Goal: Book appointment/travel/reservation

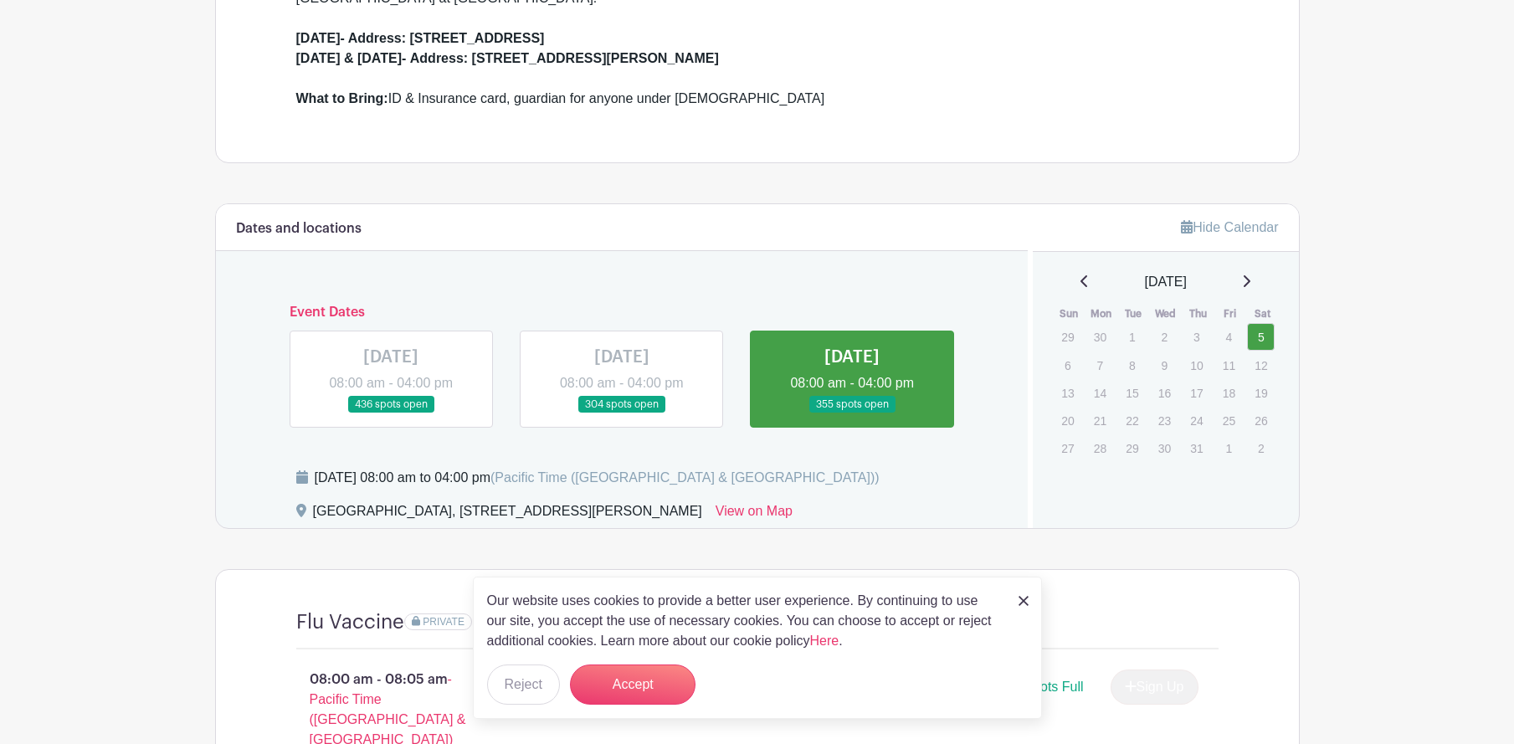
scroll to position [1088, 0]
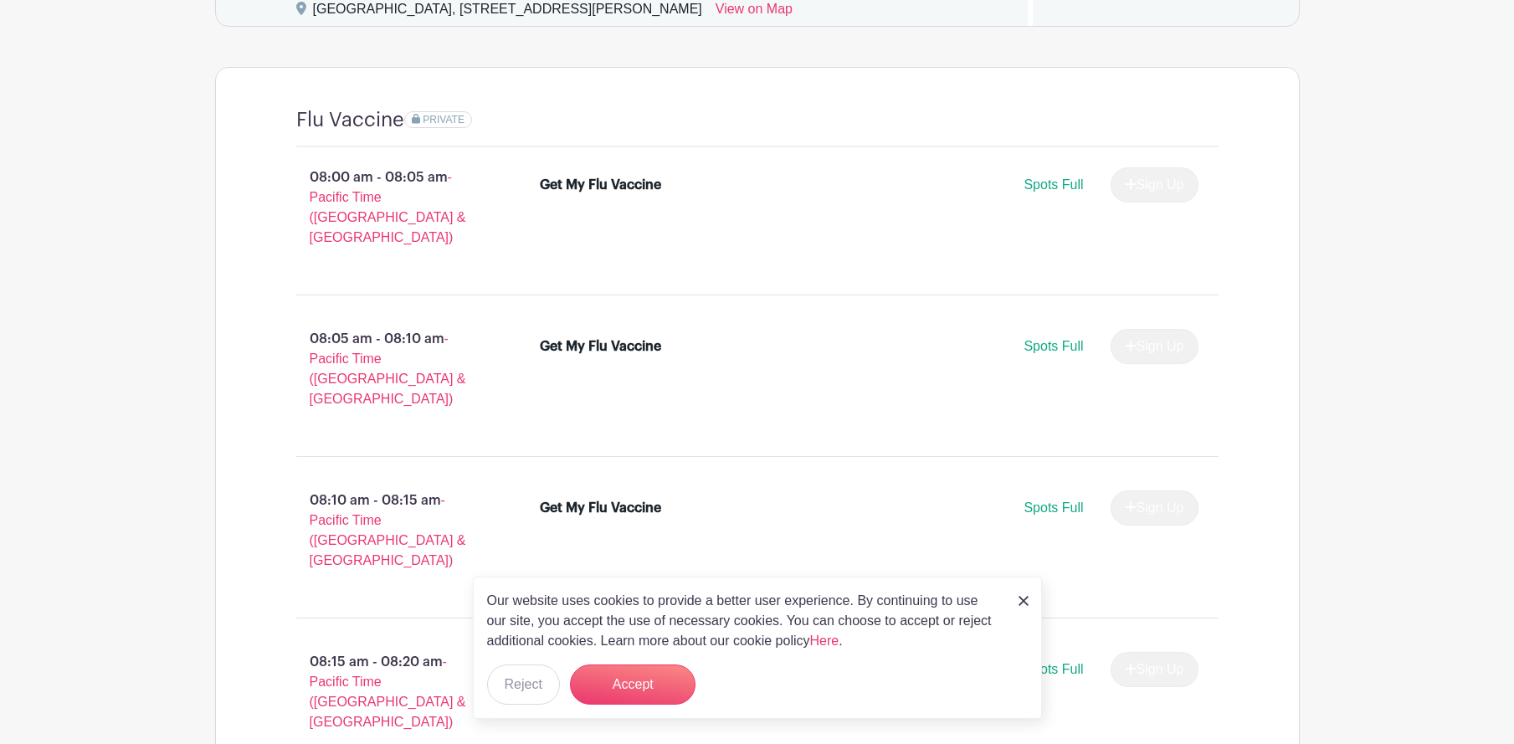
drag, startPoint x: 1022, startPoint y: 596, endPoint x: 1012, endPoint y: 573, distance: 24.7
click at [1022, 596] on img at bounding box center [1024, 601] width 10 height 10
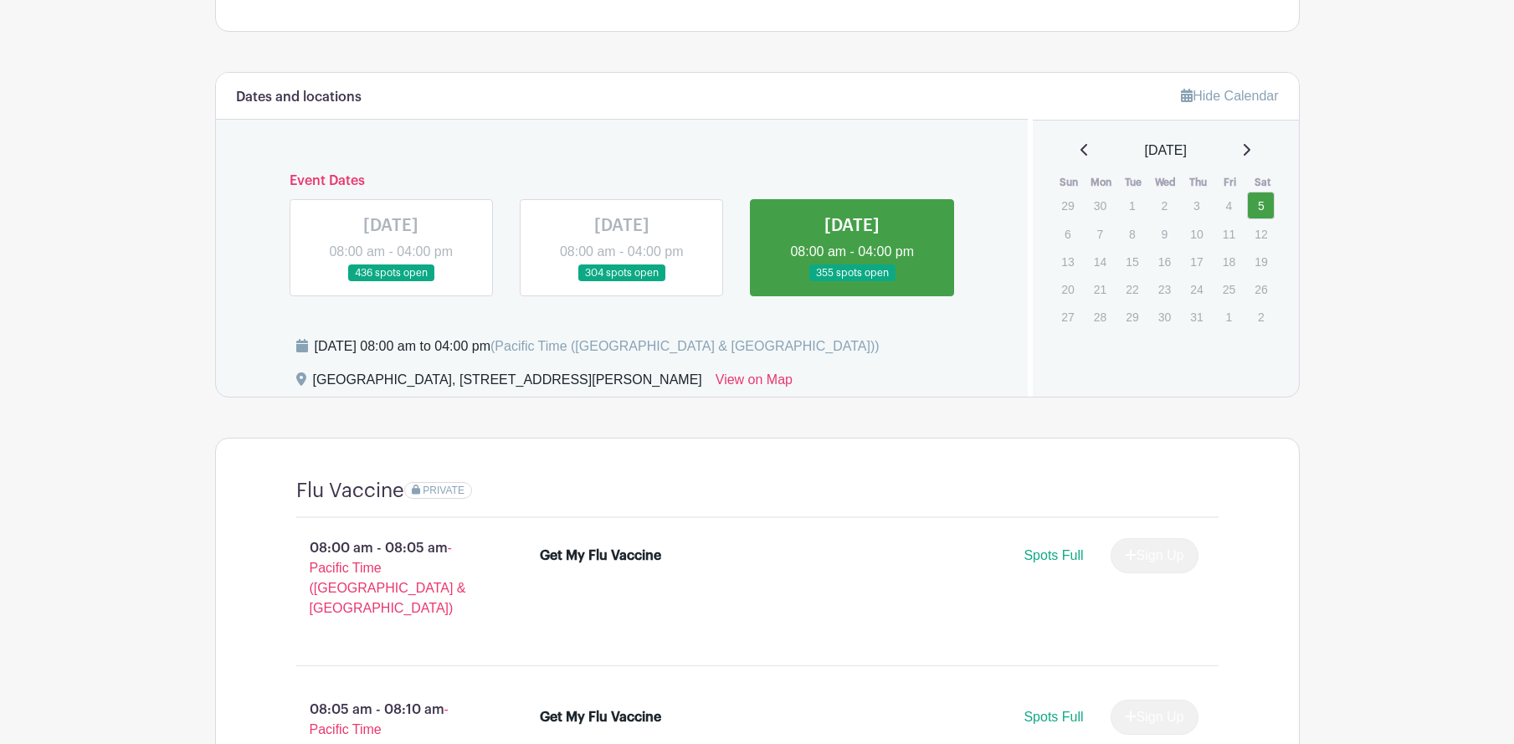
scroll to position [670, 0]
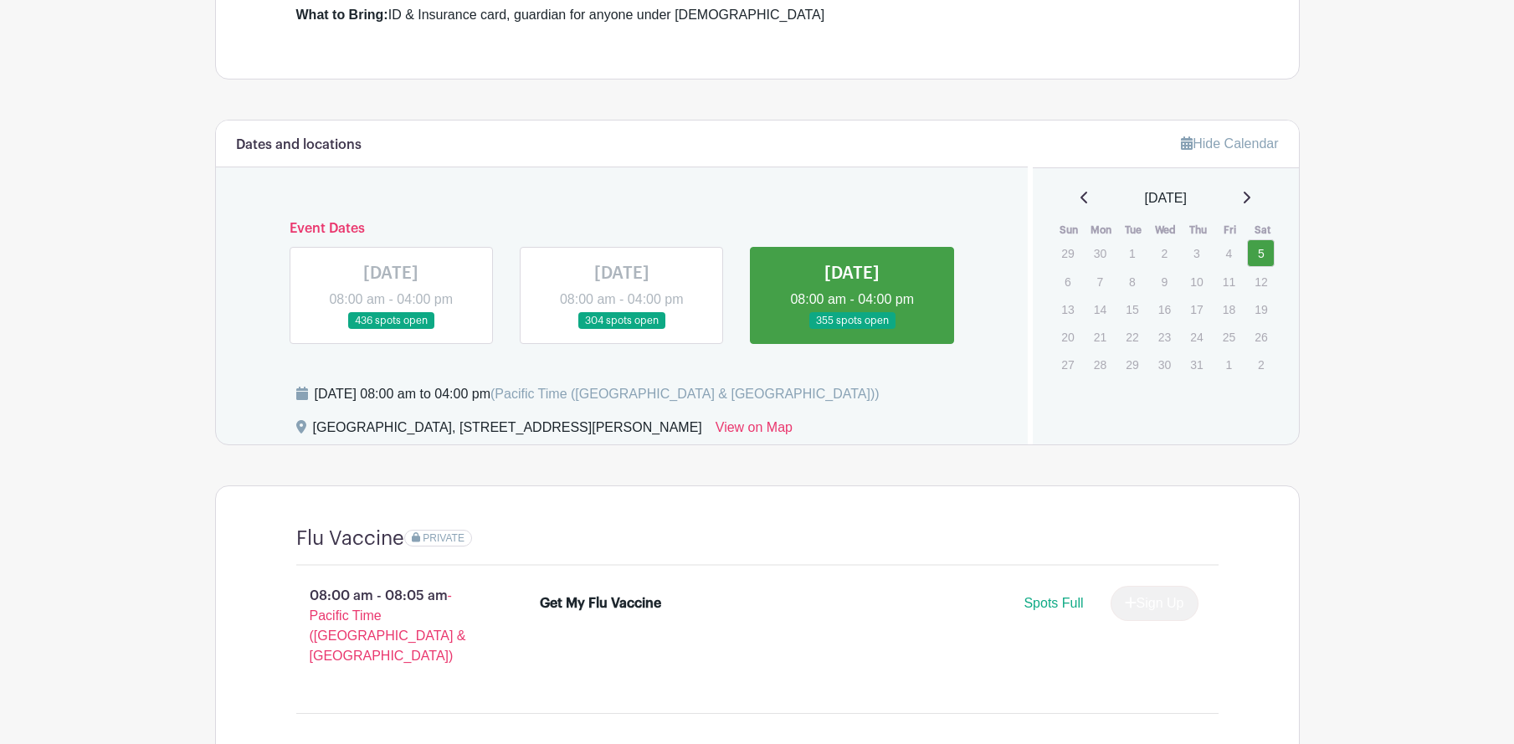
click at [1250, 200] on icon at bounding box center [1246, 197] width 8 height 13
click at [1250, 195] on icon at bounding box center [1247, 198] width 7 height 12
click at [1250, 196] on icon at bounding box center [1246, 197] width 8 height 13
click at [1250, 195] on icon at bounding box center [1247, 198] width 7 height 12
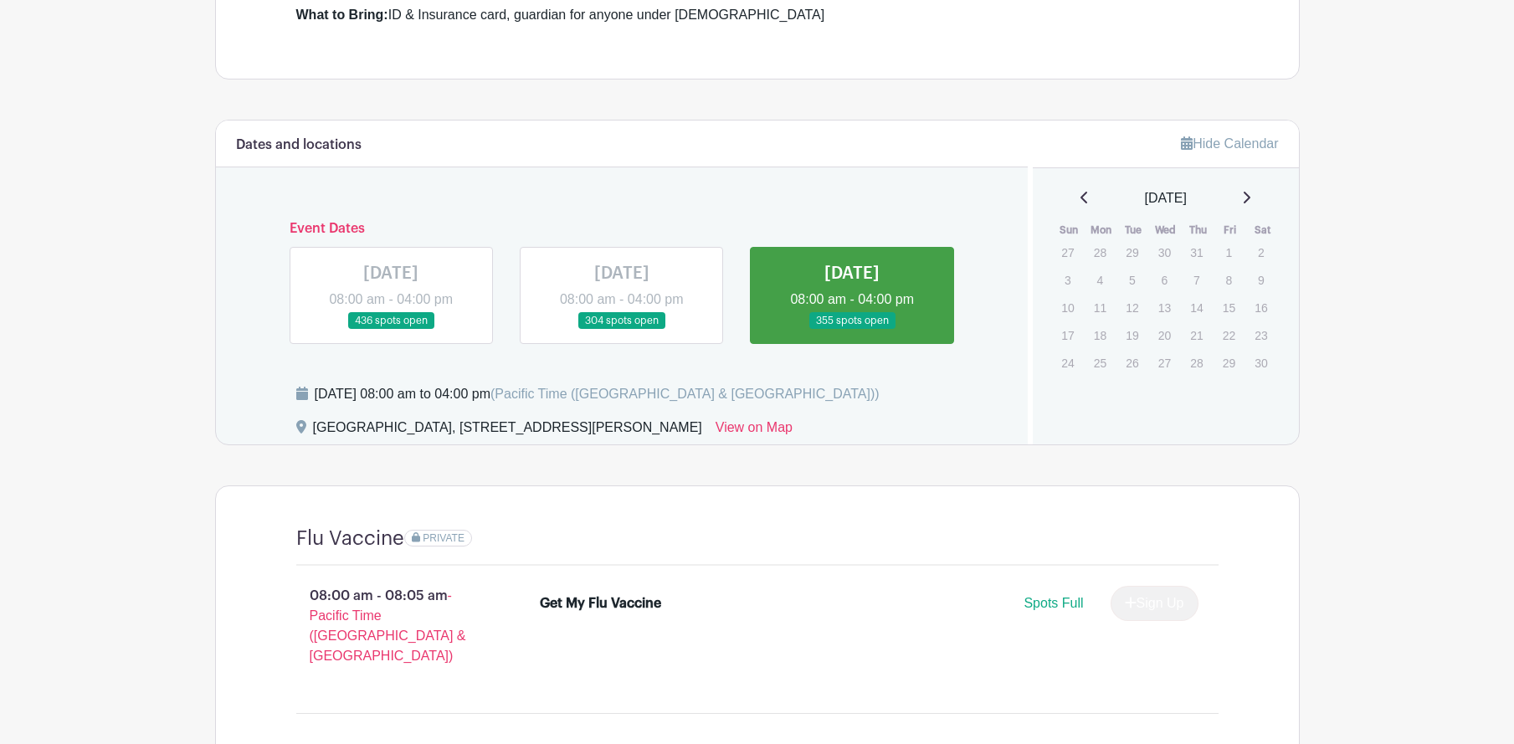
click at [1250, 195] on icon at bounding box center [1247, 198] width 7 height 12
click at [1250, 203] on icon at bounding box center [1246, 197] width 8 height 13
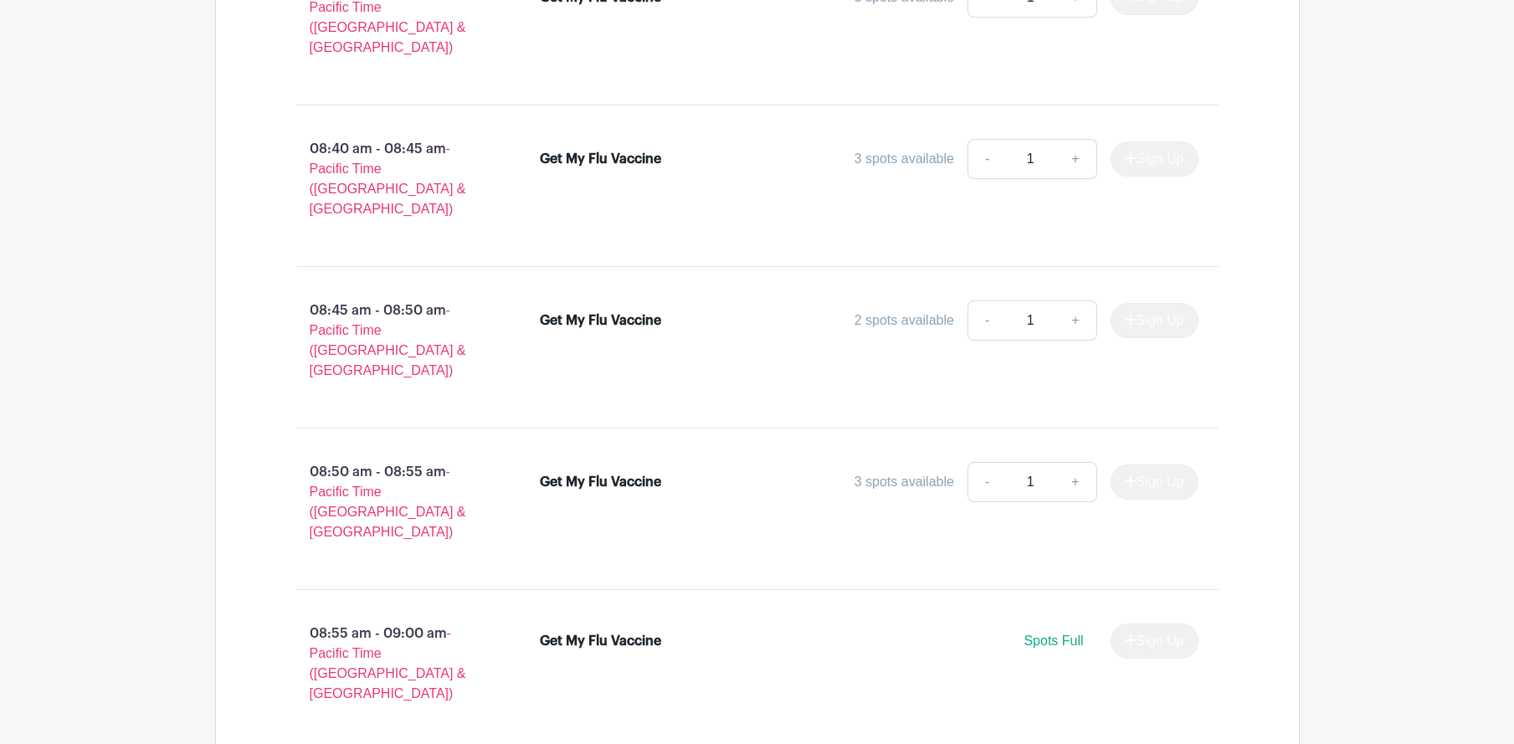
scroll to position [2427, 0]
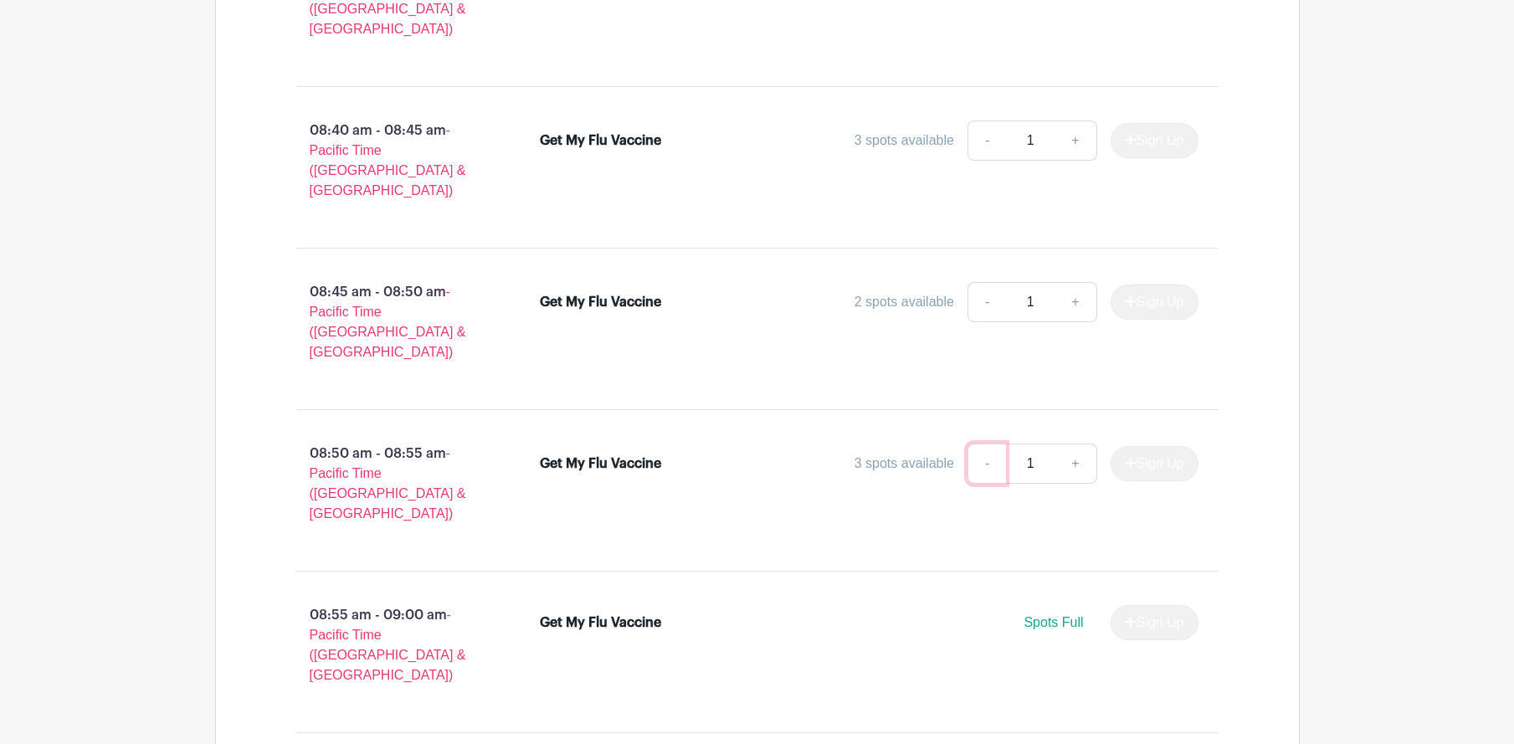
click at [988, 444] on link "-" at bounding box center [986, 464] width 38 height 40
click at [1060, 444] on link "+" at bounding box center [1076, 464] width 42 height 40
click at [993, 444] on link "-" at bounding box center [986, 464] width 38 height 40
type input "1"
click at [993, 444] on link "-" at bounding box center [986, 464] width 38 height 40
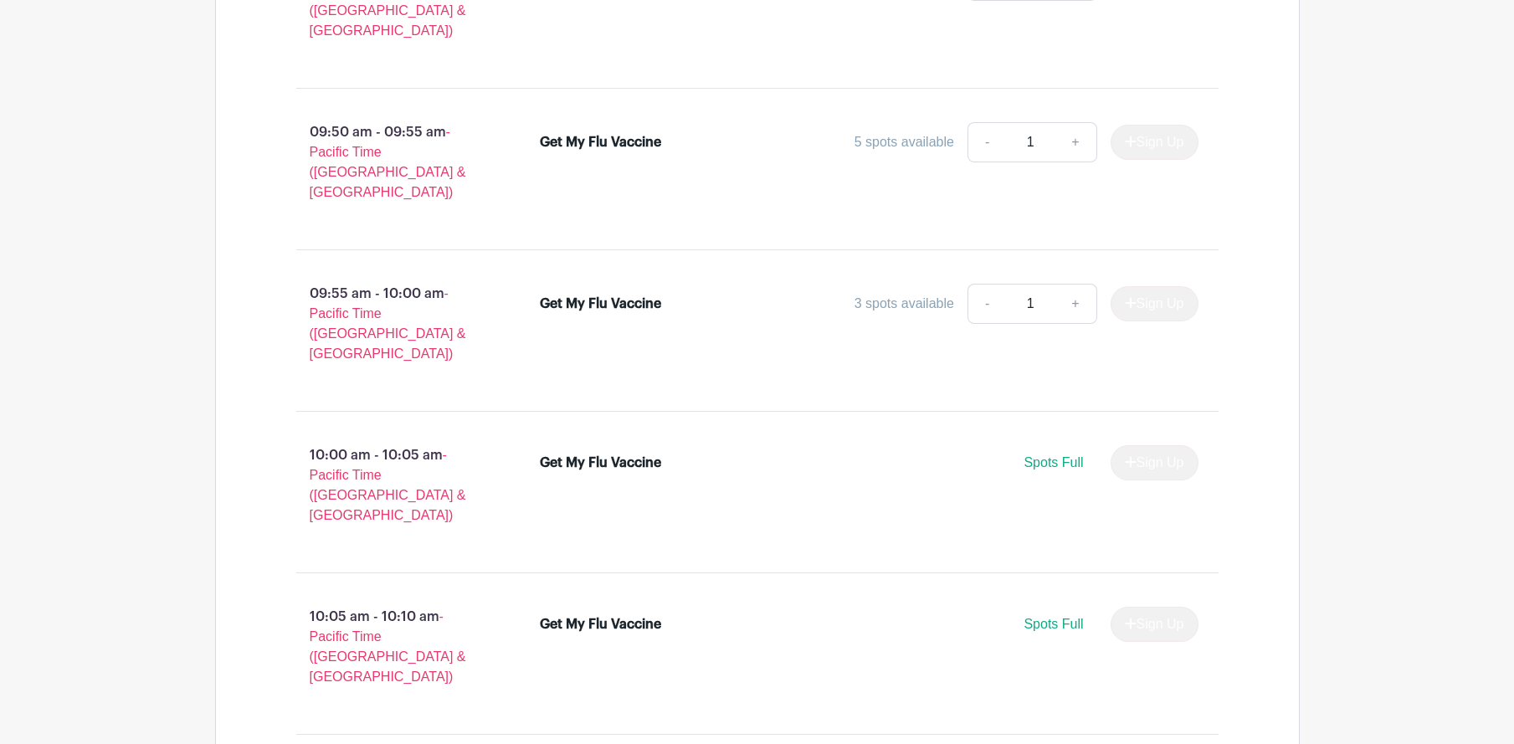
scroll to position [4929, 0]
